Goal: Transaction & Acquisition: Download file/media

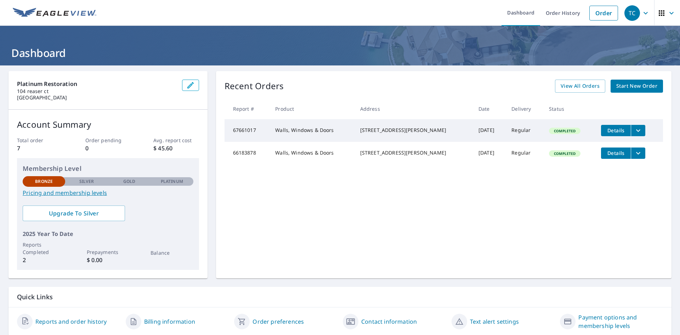
click at [634, 131] on icon "filesDropdownBtn-67661017" at bounding box center [638, 130] width 9 height 9
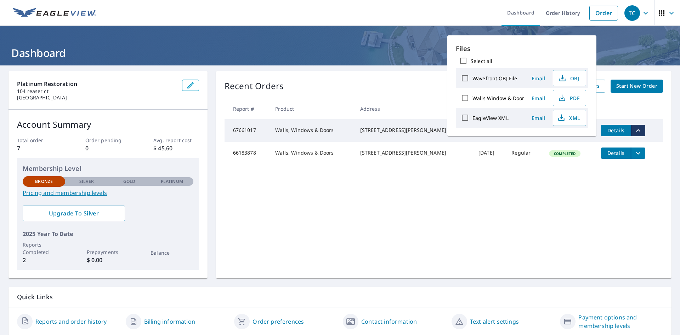
click at [585, 136] on td "Completed" at bounding box center [569, 130] width 52 height 23
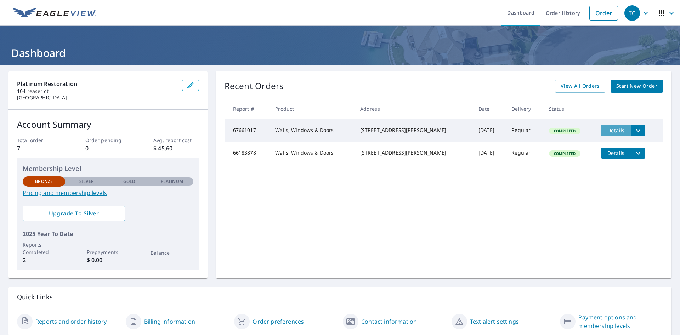
click at [610, 130] on span "Details" at bounding box center [615, 130] width 21 height 7
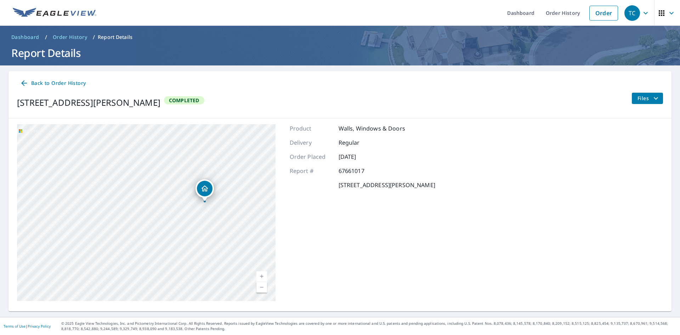
click at [27, 82] on icon at bounding box center [24, 83] width 9 height 9
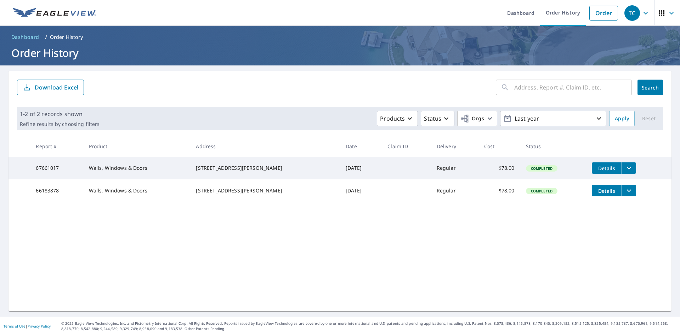
drag, startPoint x: 116, startPoint y: 169, endPoint x: 115, endPoint y: 173, distance: 4.0
click at [116, 170] on td "Walls, Windows & Doors" at bounding box center [136, 168] width 107 height 23
click at [115, 173] on td "Walls, Windows & Doors" at bounding box center [136, 168] width 107 height 23
click at [48, 166] on td "67661017" at bounding box center [56, 168] width 53 height 23
click at [48, 168] on td "67661017" at bounding box center [56, 168] width 53 height 23
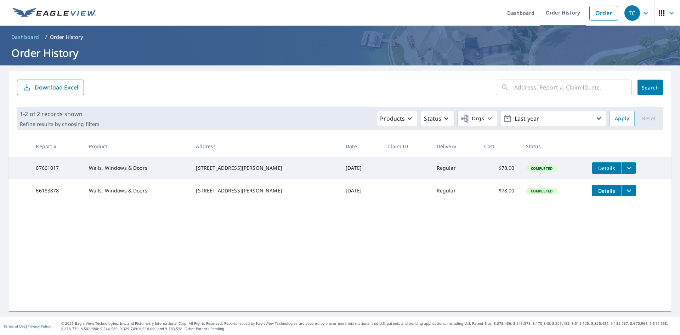
click at [613, 167] on button "Details" at bounding box center [607, 168] width 30 height 11
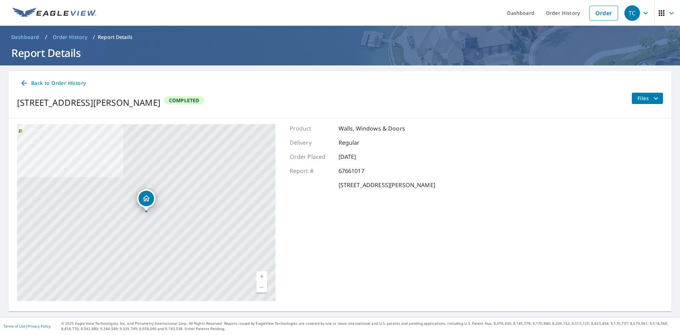
click at [46, 83] on span "Back to Order History" at bounding box center [53, 83] width 66 height 9
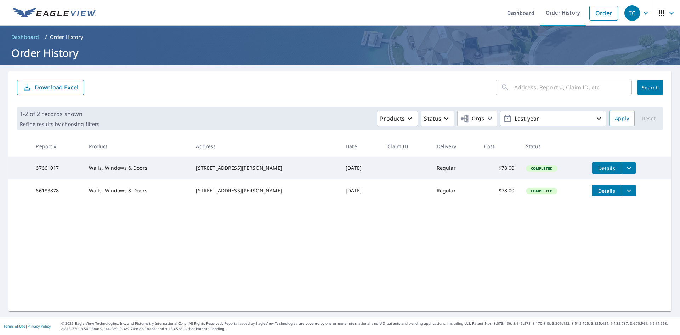
click at [633, 171] on td "Details" at bounding box center [628, 168] width 85 height 23
click at [629, 168] on button "filesDropdownBtn-67661017" at bounding box center [629, 168] width 15 height 11
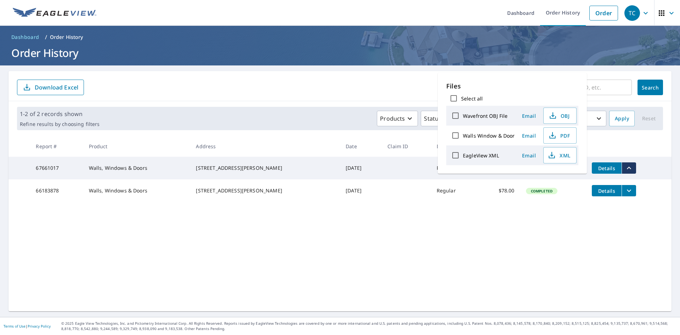
click at [456, 156] on input "EagleView XML" at bounding box center [455, 155] width 15 height 15
checkbox input "true"
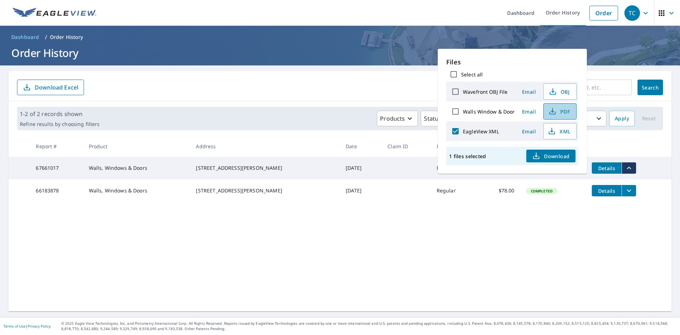
click at [556, 111] on icon "button" at bounding box center [552, 111] width 9 height 9
click at [601, 51] on h1 "Order History" at bounding box center [340, 53] width 663 height 15
